Goal: Information Seeking & Learning: Learn about a topic

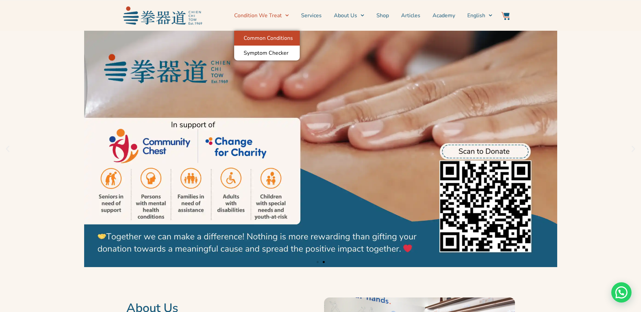
click at [286, 36] on link "Common Conditions" at bounding box center [267, 38] width 66 height 15
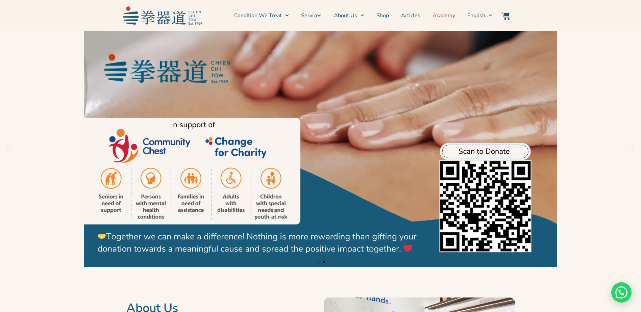
click at [448, 17] on link "Academy" at bounding box center [444, 15] width 23 height 17
click at [442, 16] on link "Academy" at bounding box center [444, 15] width 23 height 17
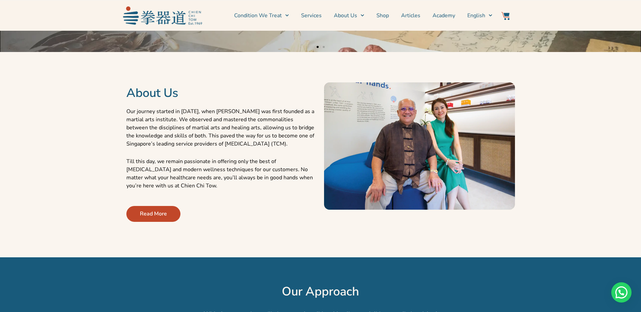
scroll to position [235, 0]
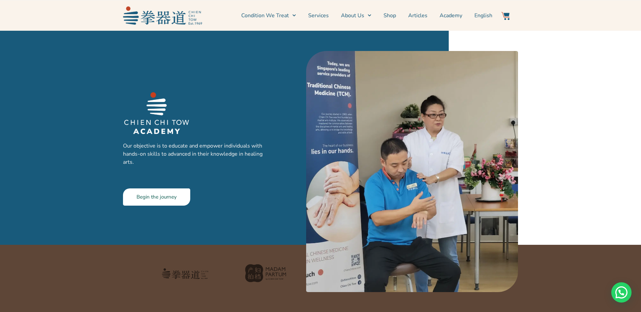
click at [153, 198] on span "Begin the journey" at bounding box center [157, 197] width 40 height 5
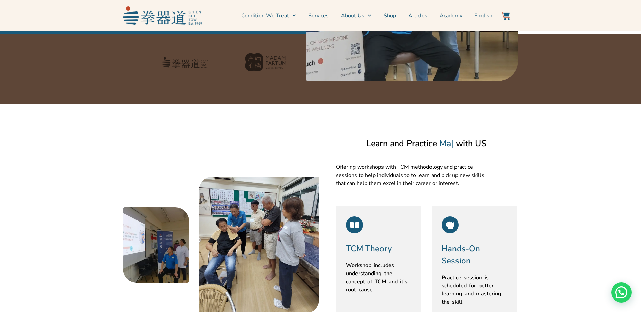
scroll to position [270, 0]
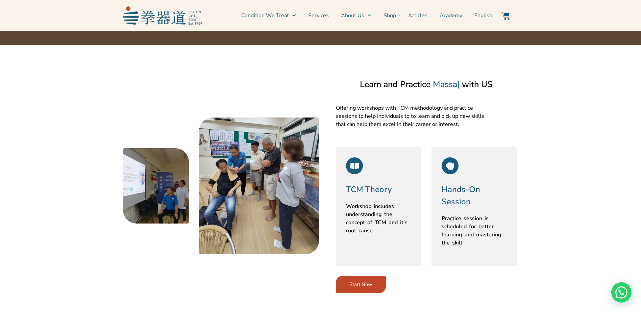
click at [362, 278] on link "Start Now" at bounding box center [361, 284] width 50 height 17
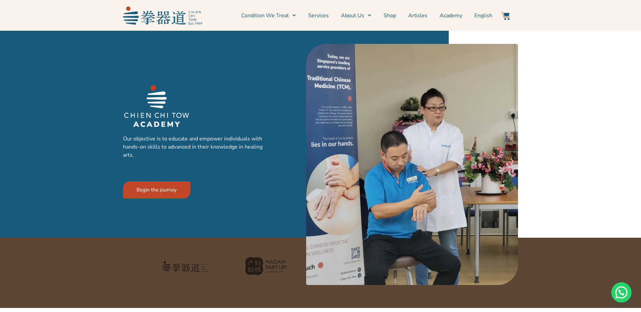
scroll to position [0, 0]
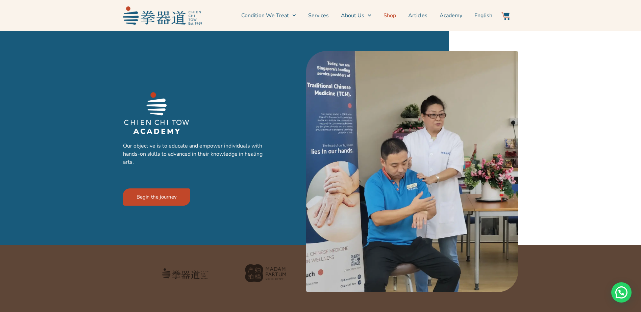
click at [396, 17] on link "Shop" at bounding box center [390, 15] width 13 height 17
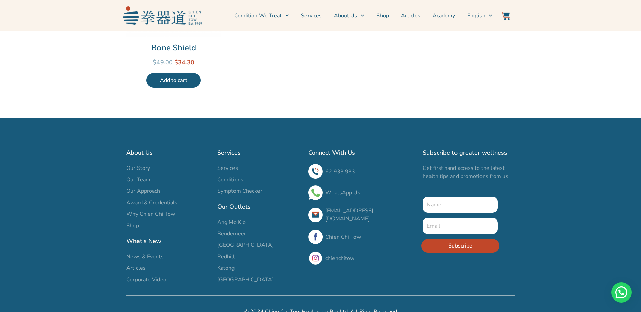
scroll to position [486, 0]
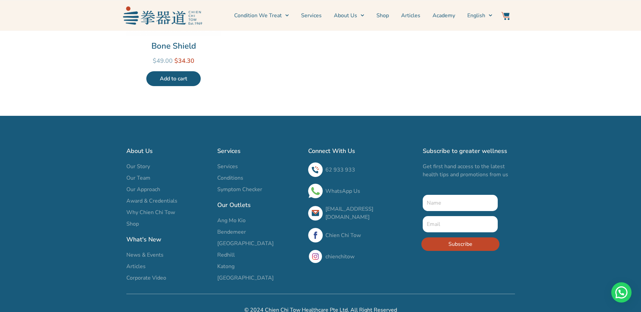
click at [143, 174] on span "Our Team" at bounding box center [138, 178] width 24 height 8
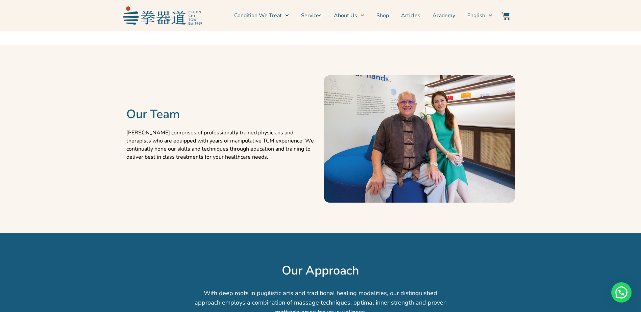
scroll to position [477, 0]
